Goal: Task Accomplishment & Management: Manage account settings

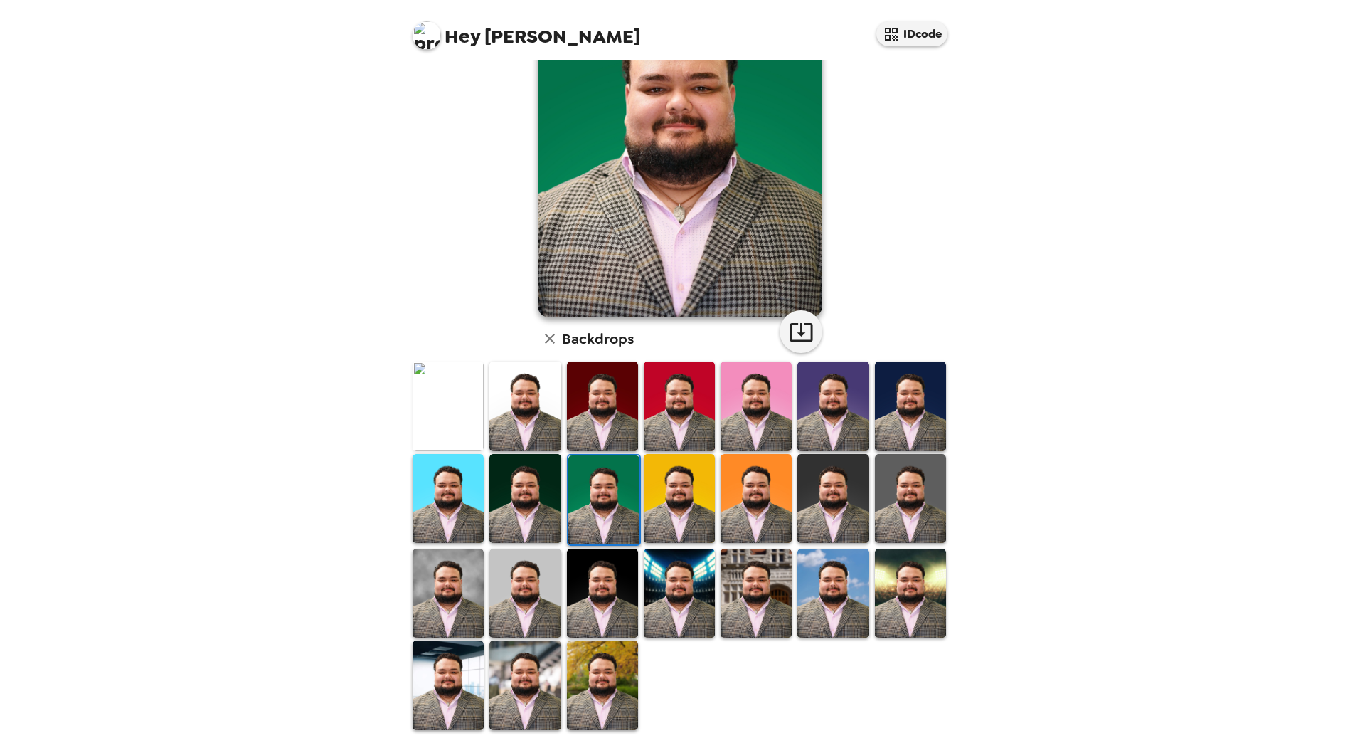
scroll to position [120, 0]
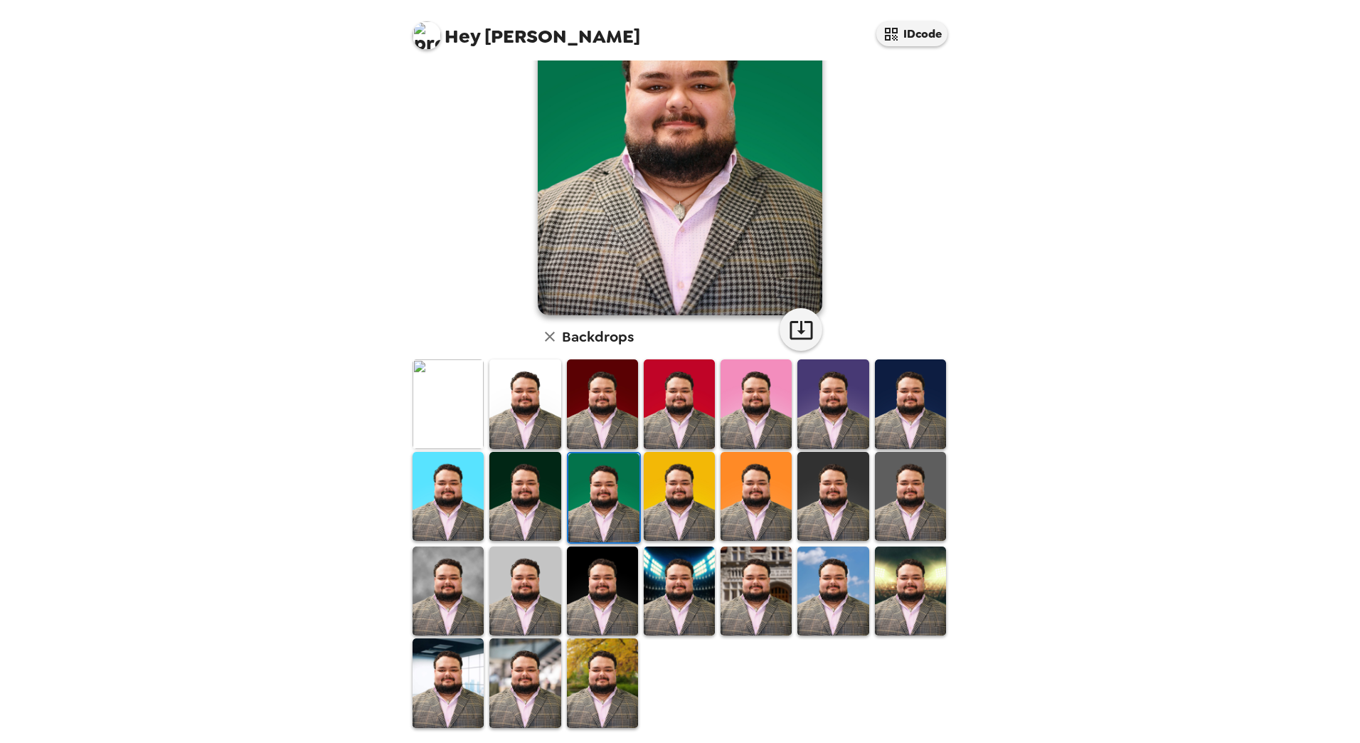
click at [446, 583] on img at bounding box center [448, 590] width 71 height 89
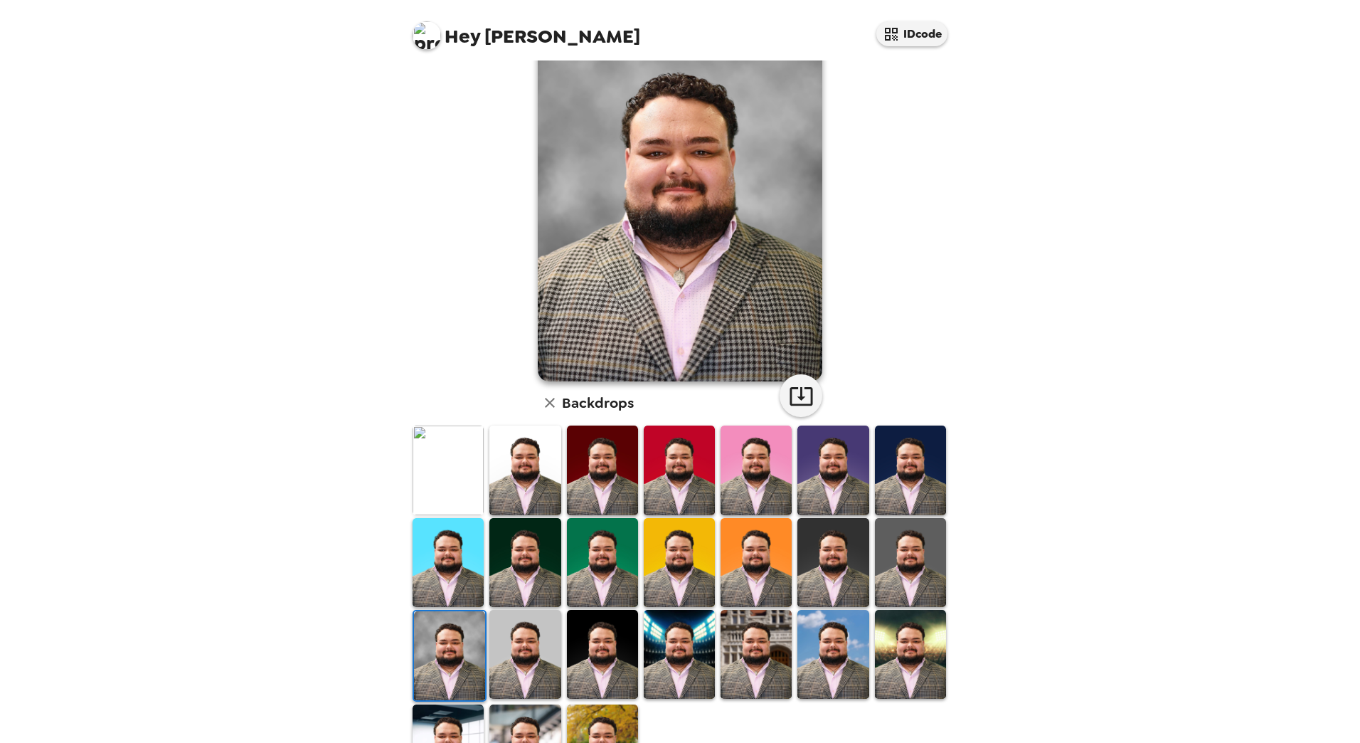
scroll to position [71, 0]
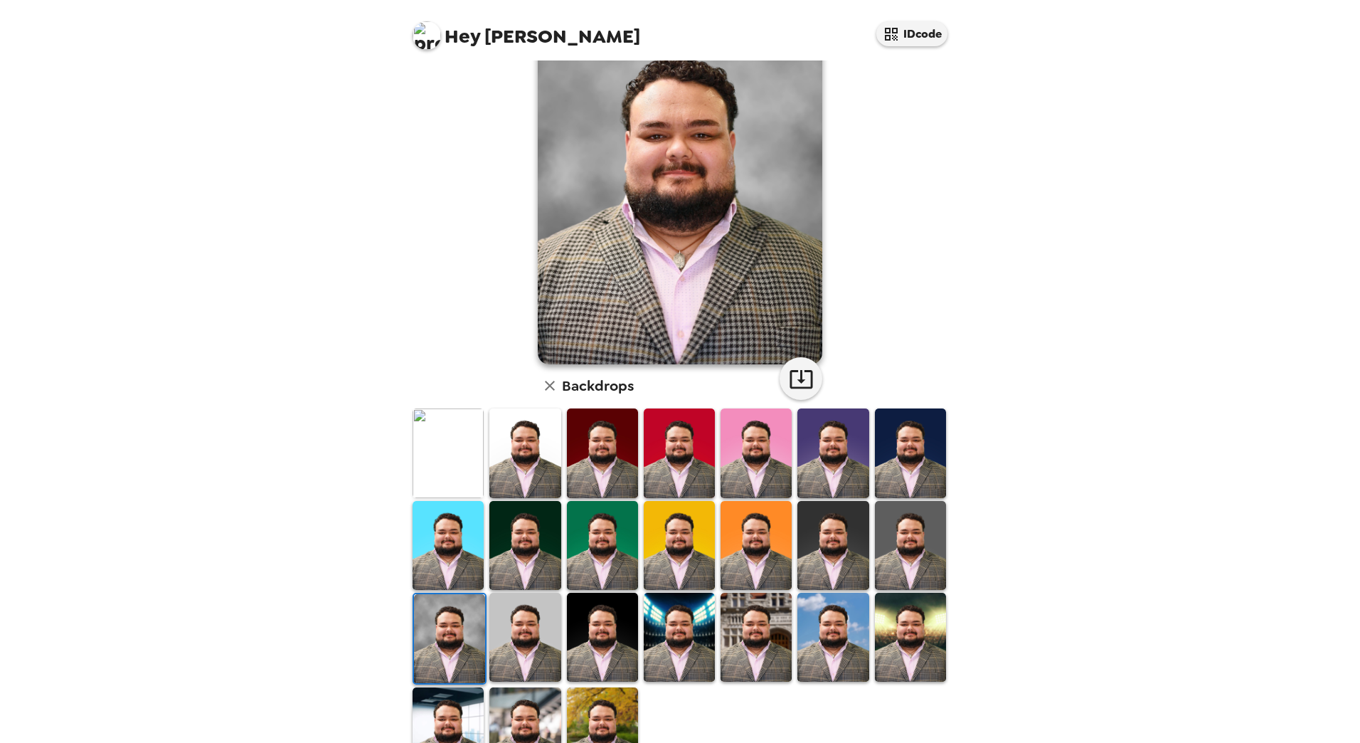
click at [540, 625] on img at bounding box center [524, 637] width 71 height 89
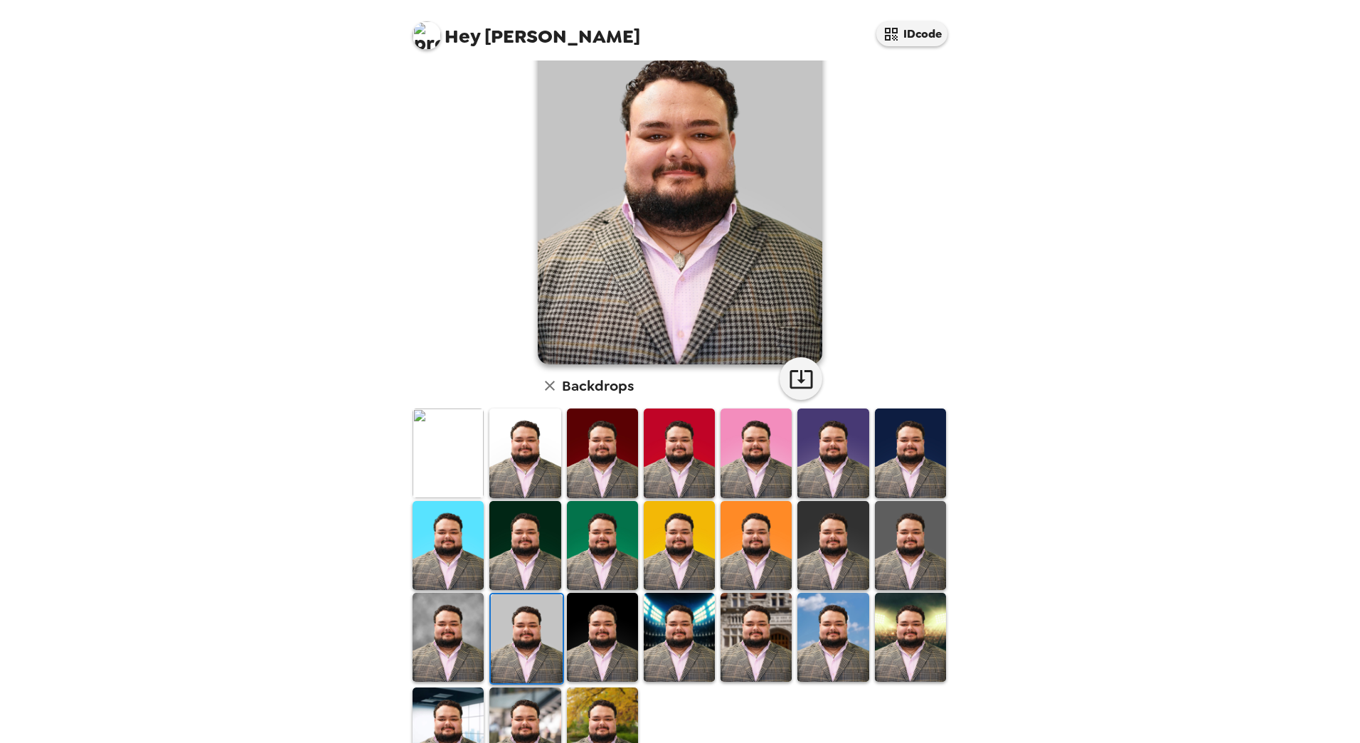
click at [580, 635] on img at bounding box center [602, 637] width 71 height 89
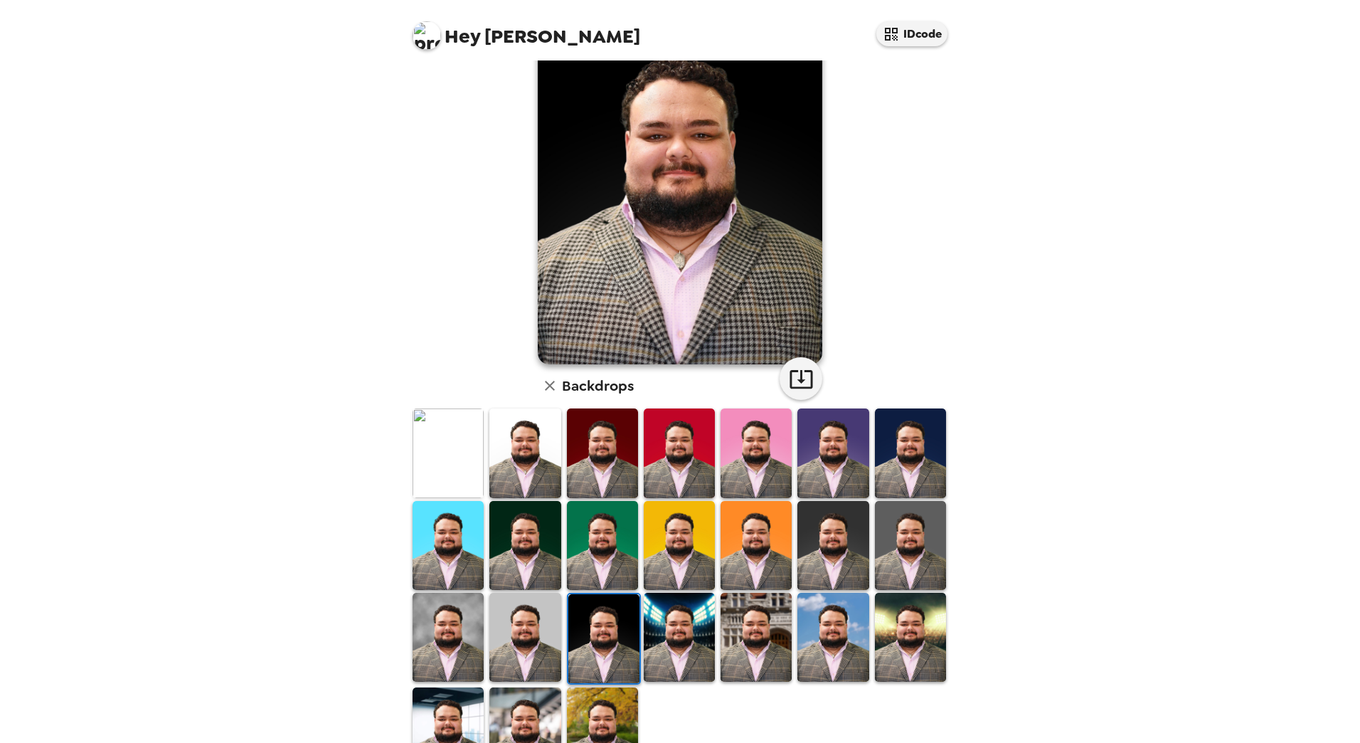
click at [667, 632] on img at bounding box center [679, 637] width 71 height 89
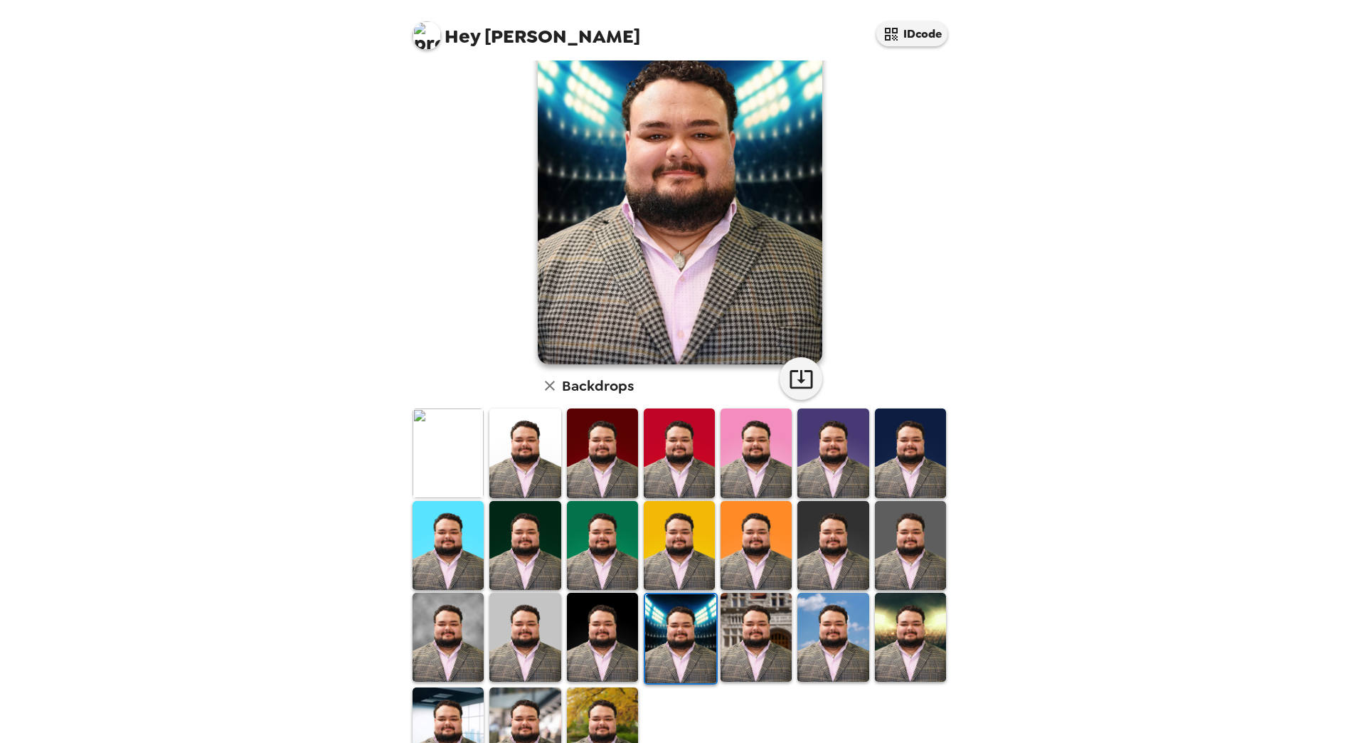
click at [432, 625] on img at bounding box center [448, 637] width 71 height 89
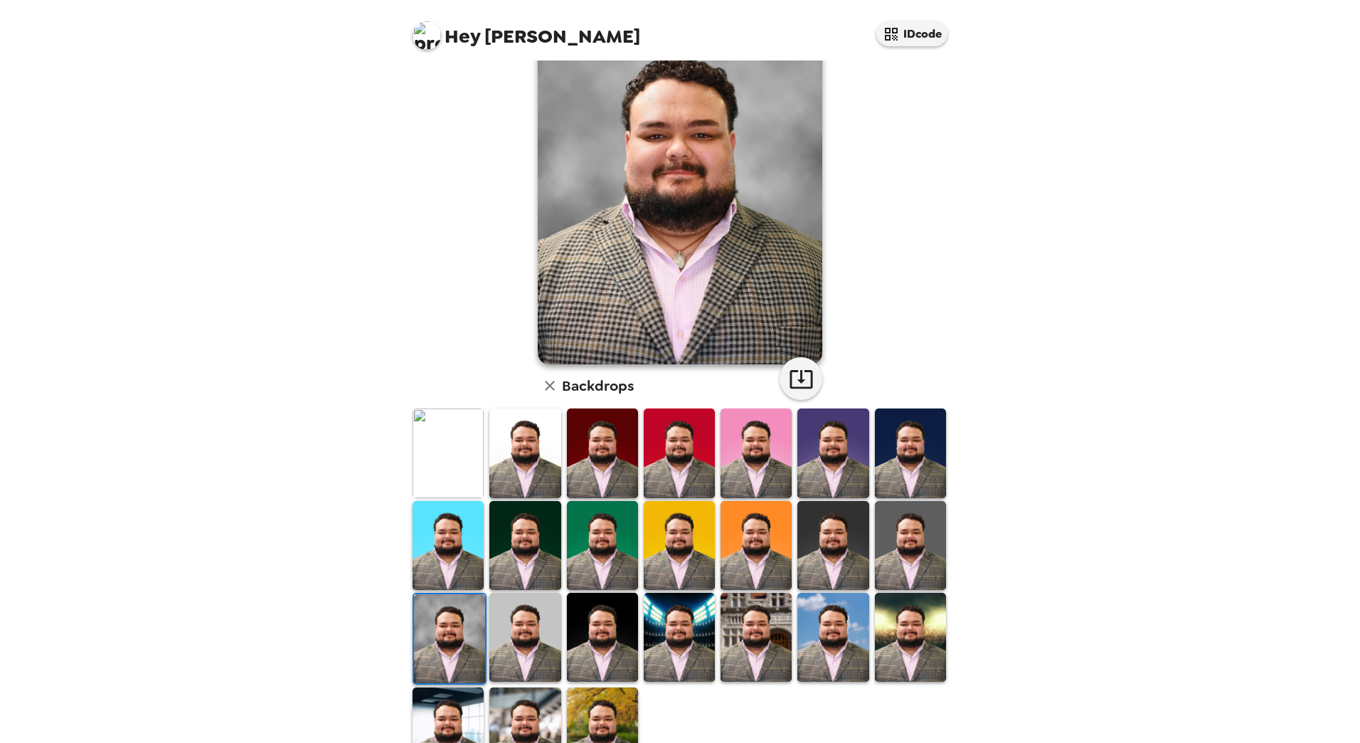
click at [460, 613] on img at bounding box center [449, 638] width 71 height 89
click at [682, 522] on img at bounding box center [679, 545] width 71 height 89
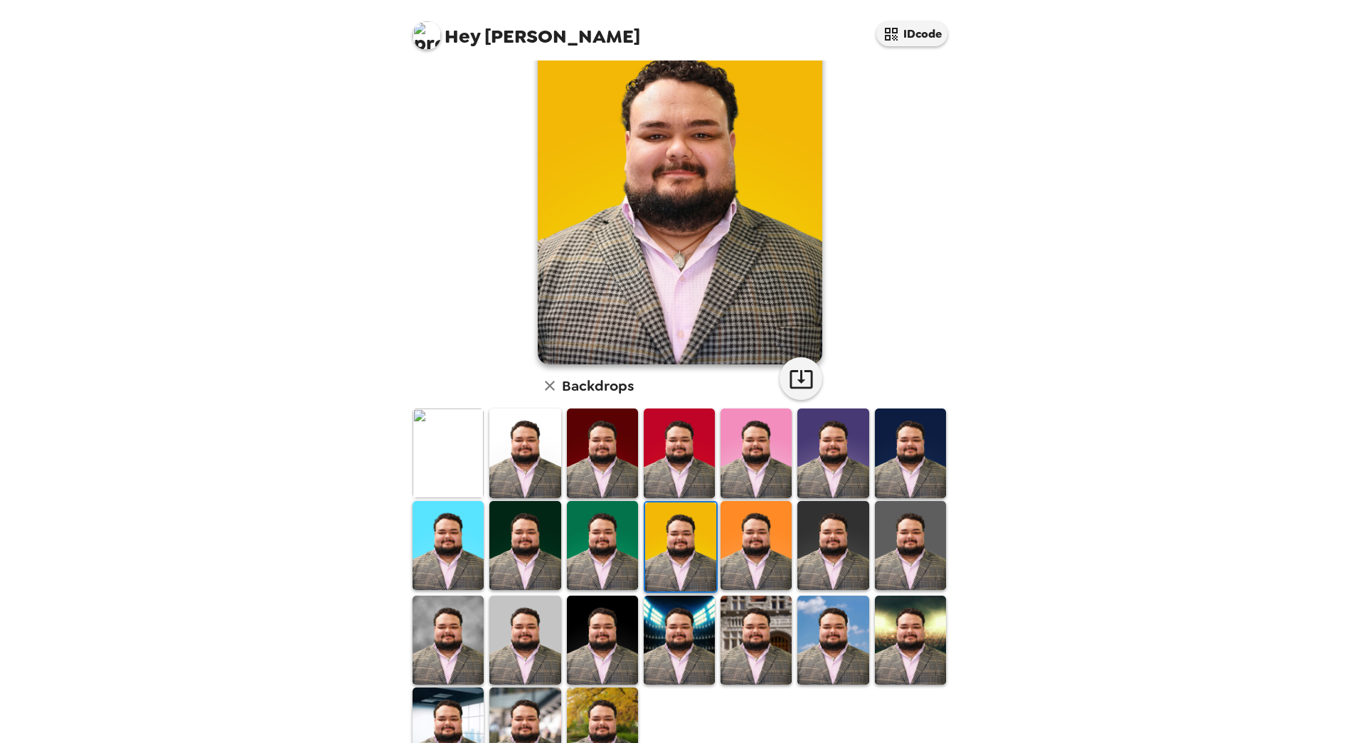
click at [746, 531] on img at bounding box center [756, 545] width 71 height 89
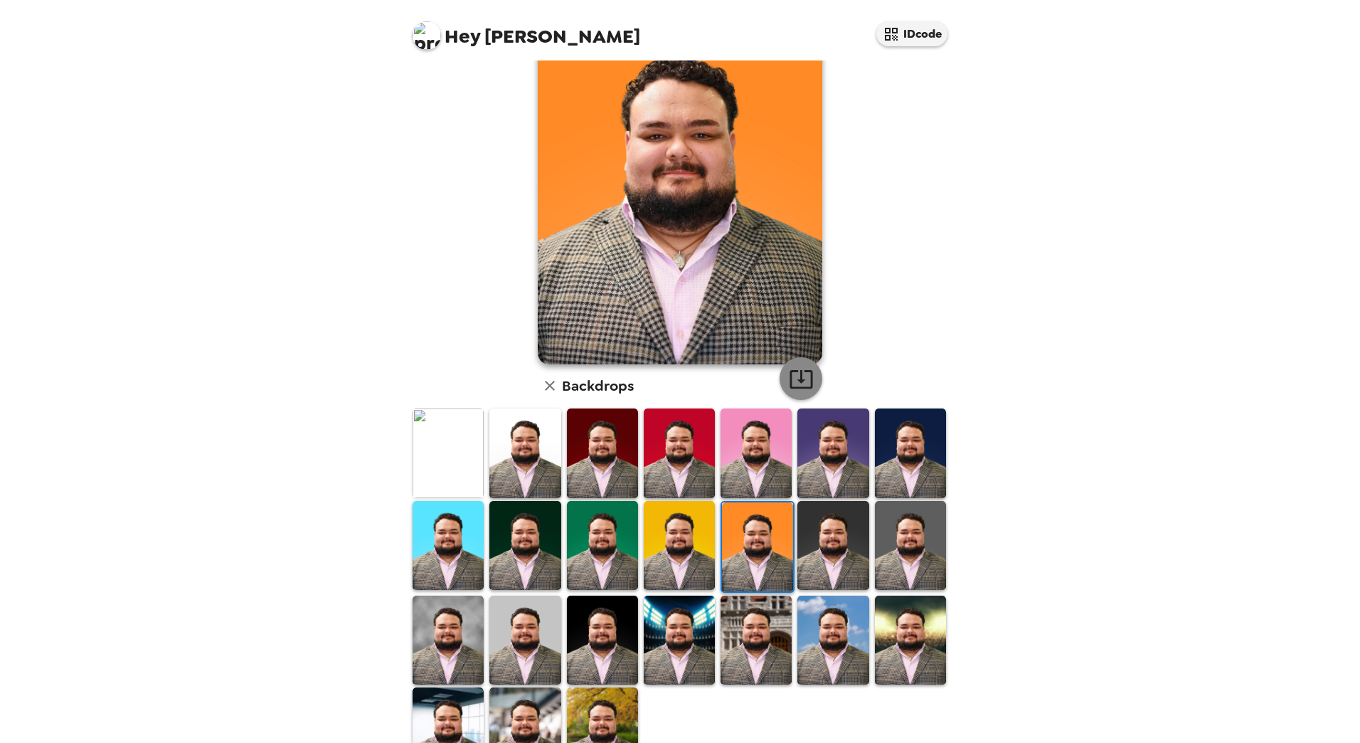
click at [801, 371] on icon "button" at bounding box center [801, 379] width 23 height 18
click at [802, 376] on icon "button" at bounding box center [801, 378] width 25 height 25
click at [298, 691] on div "Hey [PERSON_NAME] IDcode [PERSON_NAME] [PERSON_NAME] , [DATE] Backdrops" at bounding box center [680, 371] width 1360 height 743
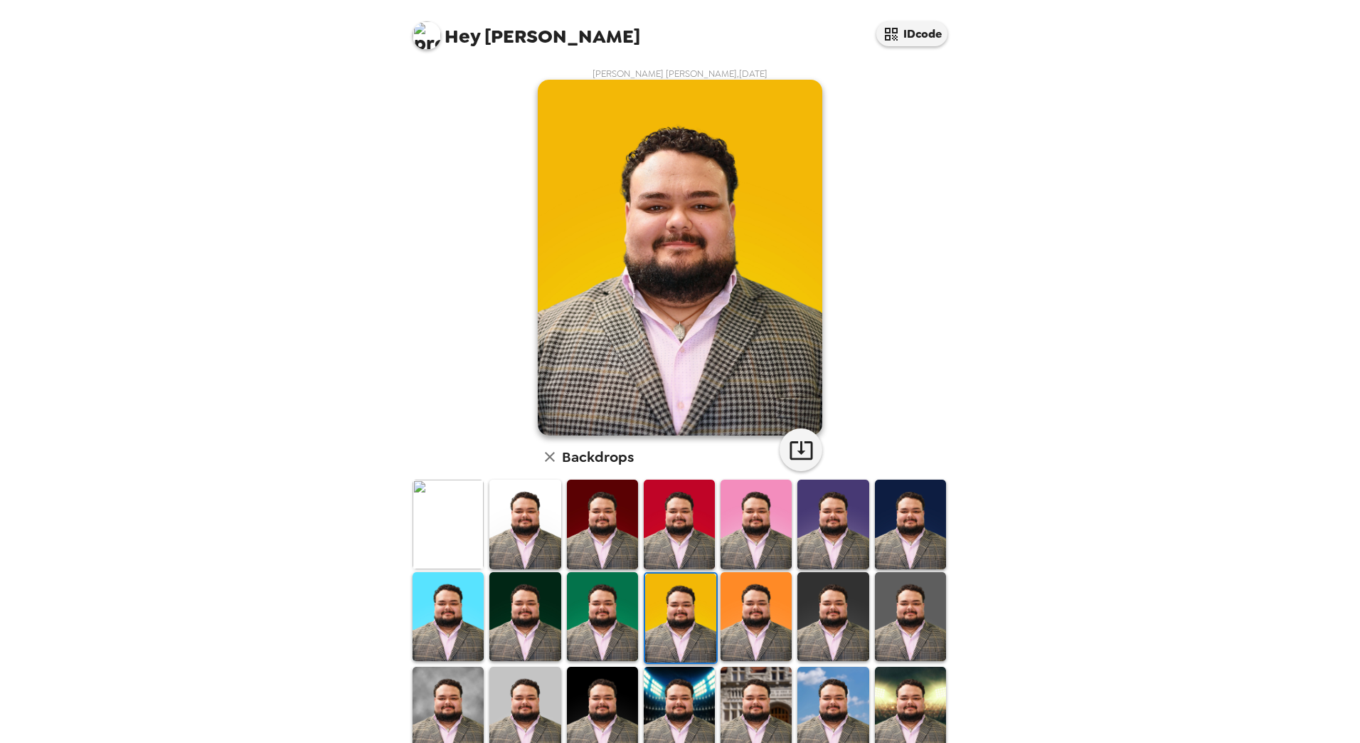
click at [548, 549] on img at bounding box center [524, 524] width 71 height 89
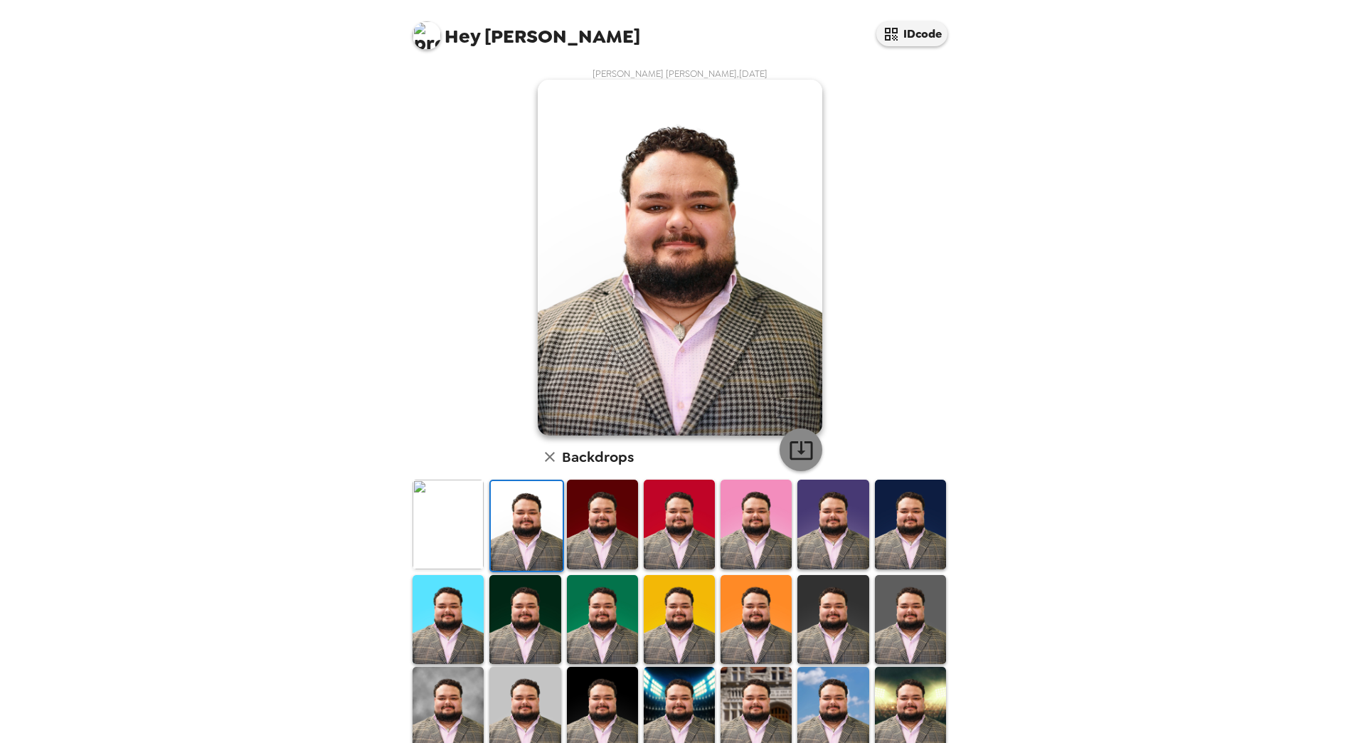
click at [790, 446] on icon "button" at bounding box center [801, 450] width 25 height 25
